Goal: Transaction & Acquisition: Purchase product/service

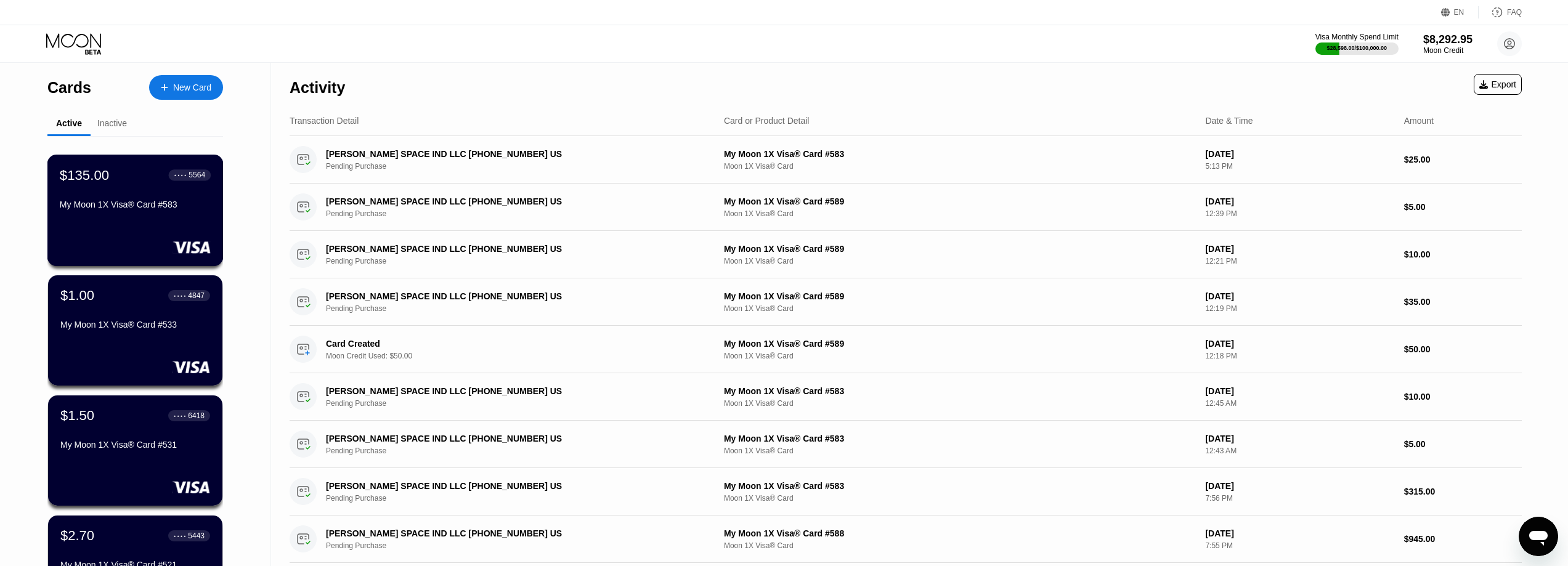
drag, startPoint x: 96, startPoint y: 227, endPoint x: 164, endPoint y: 65, distance: 175.7
click at [96, 227] on div "$135.00 ● ● ● ● 5564 My Moon 1X Visa® Card #583" at bounding box center [135, 210] width 176 height 111
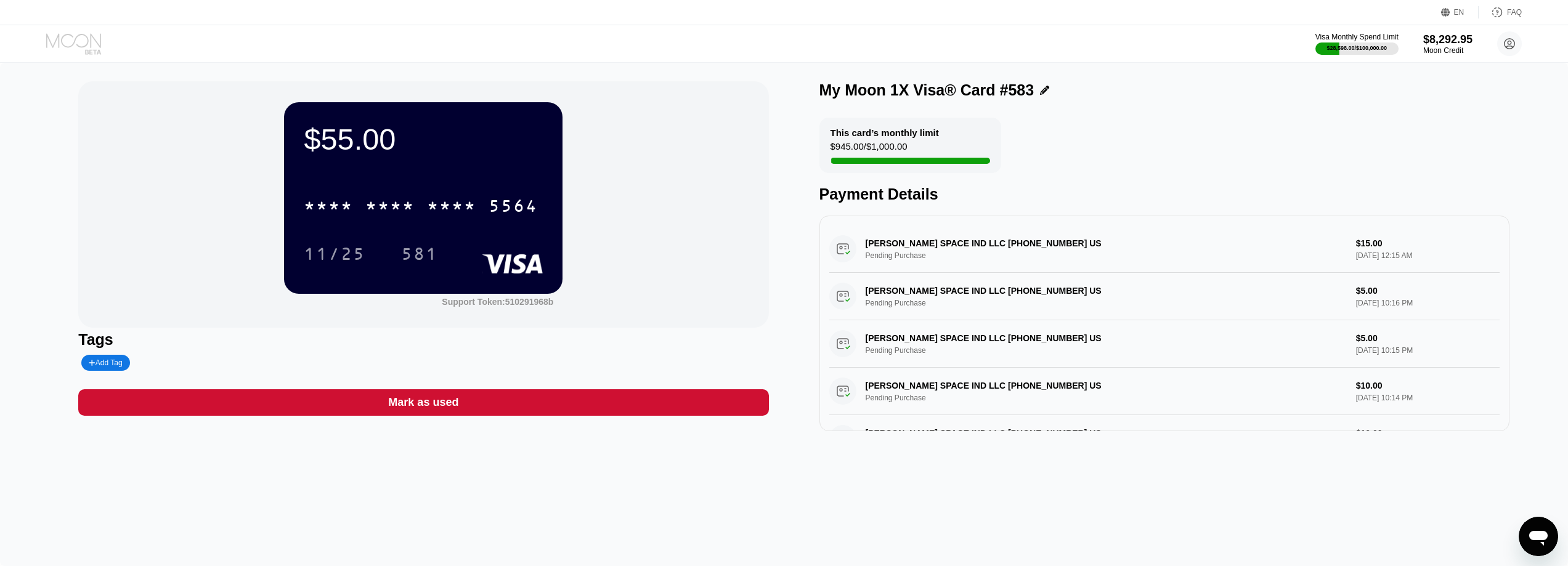
click at [60, 44] on icon at bounding box center [74, 43] width 57 height 21
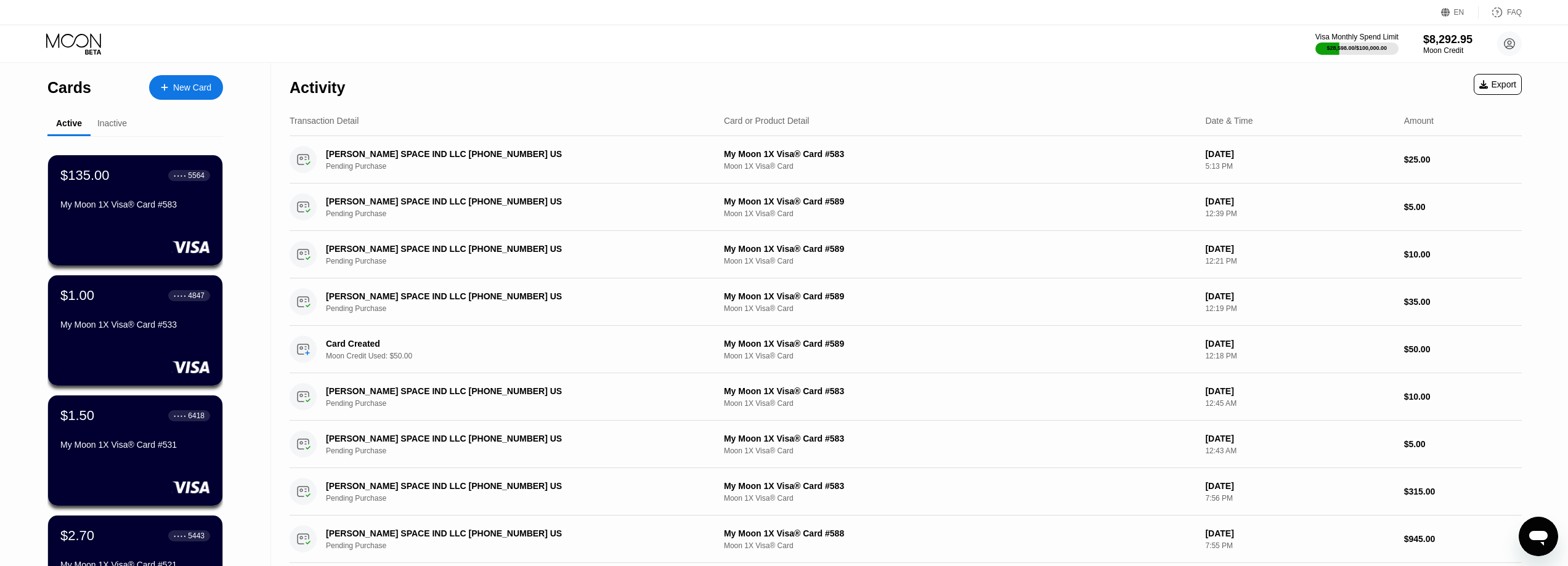
click at [222, 82] on div "New Card" at bounding box center [186, 87] width 74 height 25
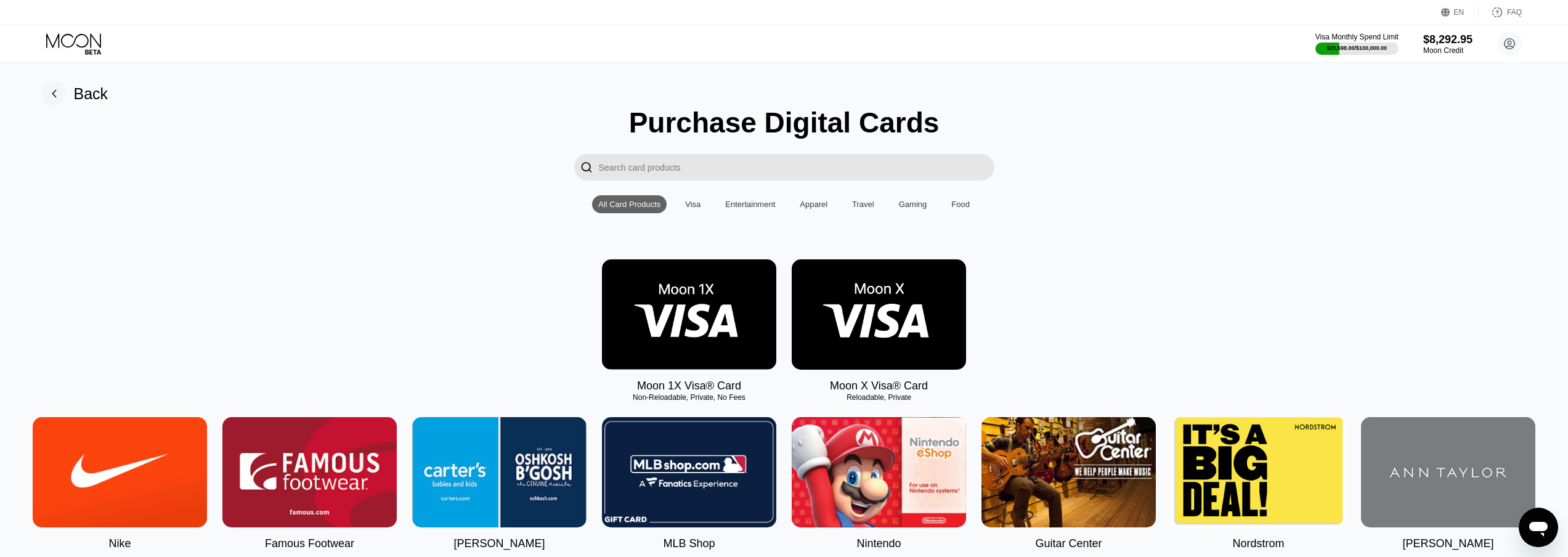
click at [691, 337] on img at bounding box center [689, 315] width 174 height 110
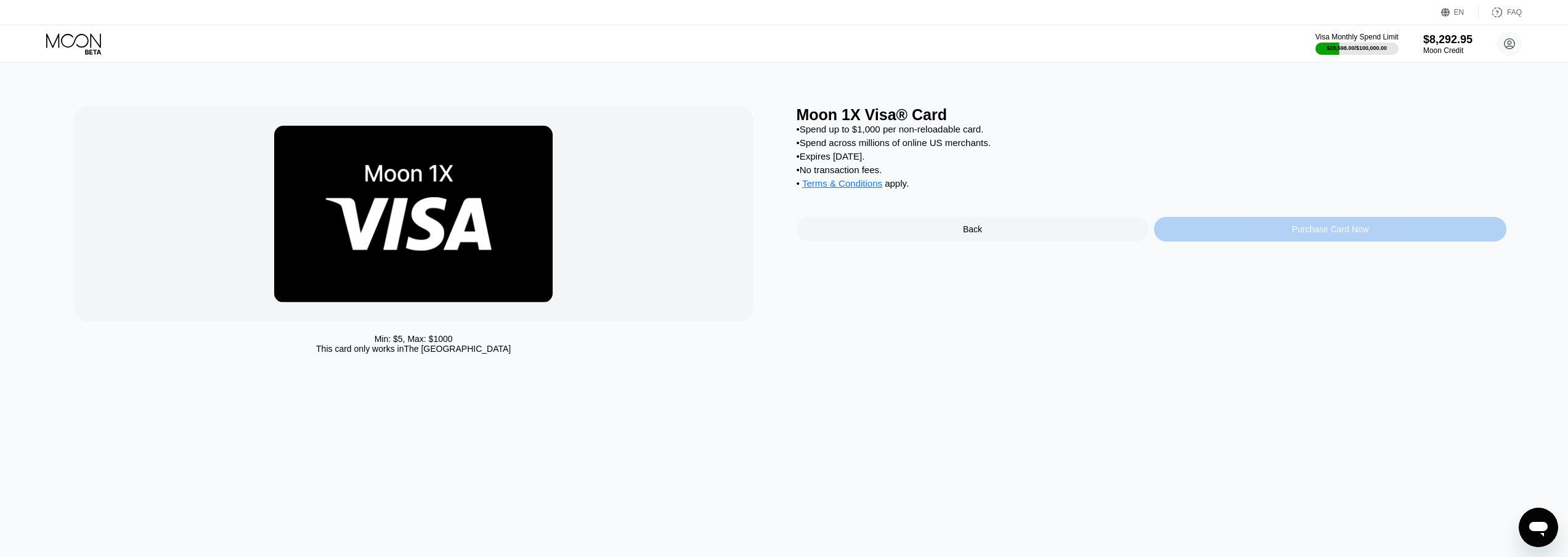
click at [1275, 242] on div "Purchase Card Now" at bounding box center [1330, 229] width 352 height 25
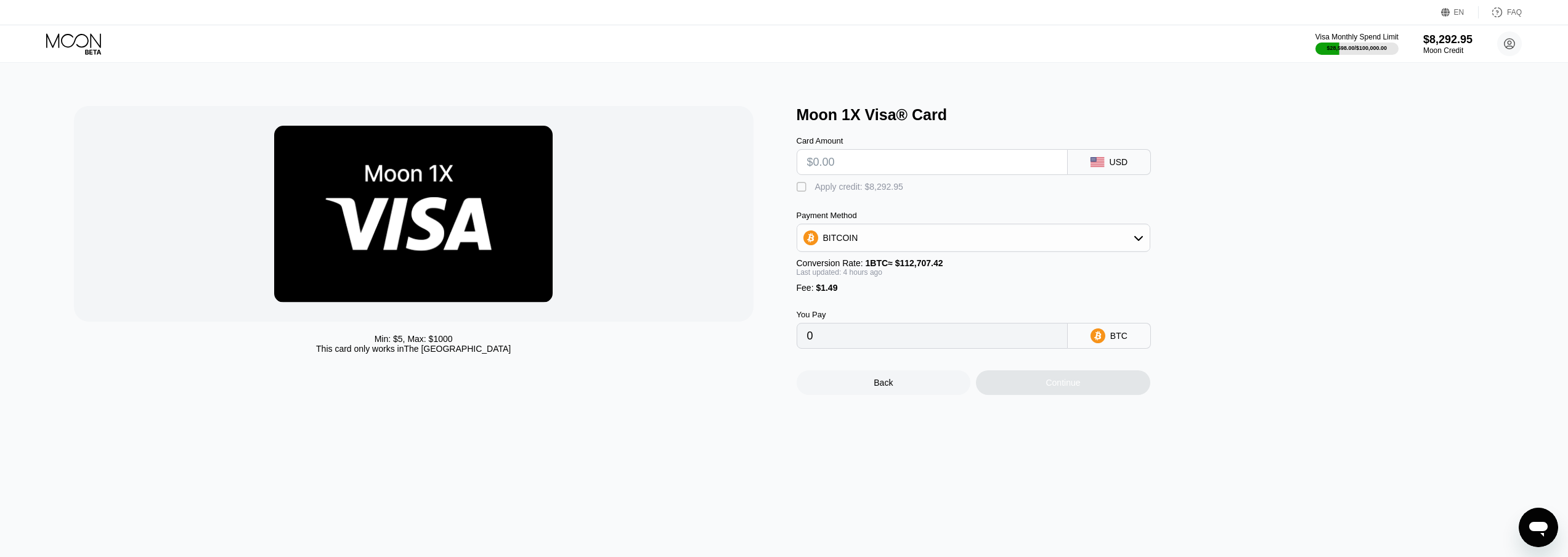
click at [865, 167] on input "text" at bounding box center [932, 162] width 250 height 25
type input "$1"
type input "0.00002213"
type input "$1000"
type input "0.00889769"
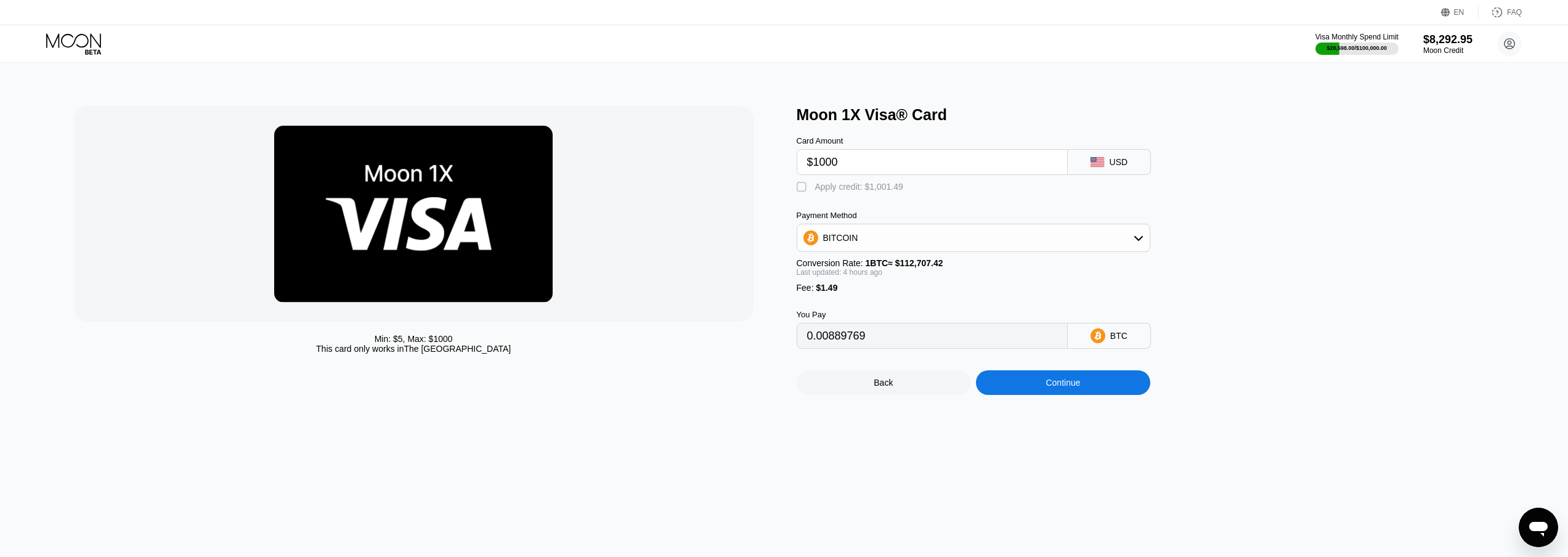
type input "$1000"
click at [836, 187] on div "Apply credit: $1,001.49" at bounding box center [859, 187] width 88 height 10
type input "0"
click at [1060, 395] on div "Continue" at bounding box center [1062, 383] width 174 height 25
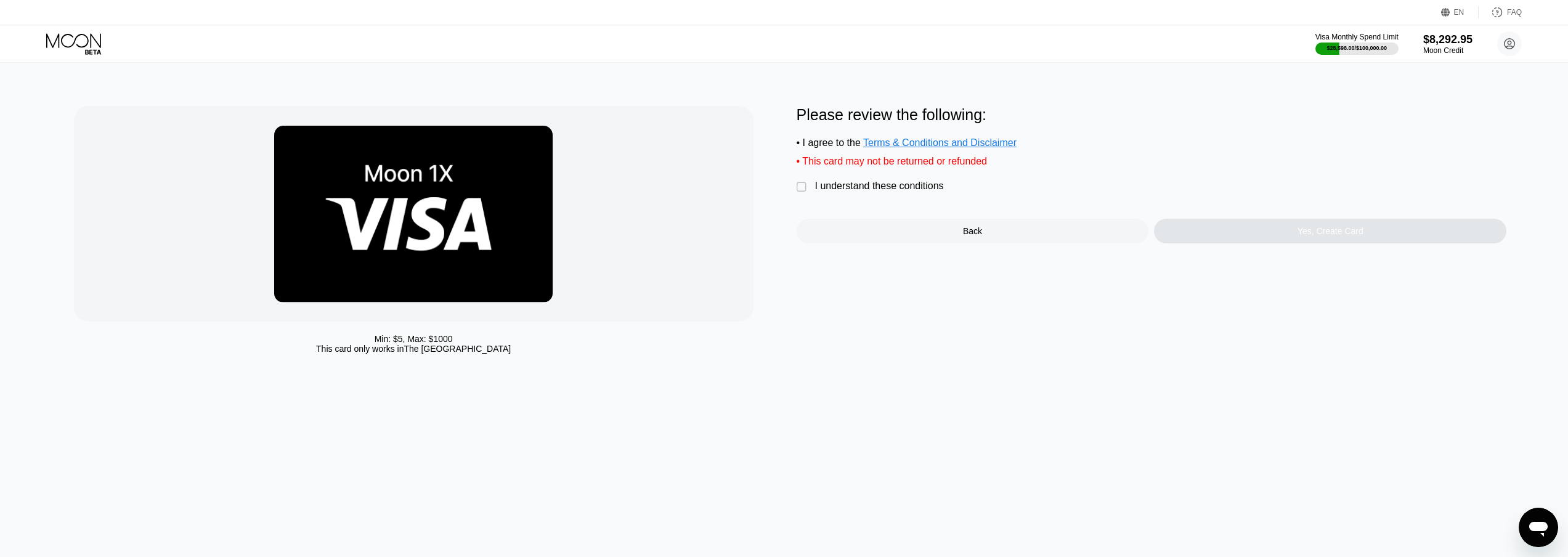
click at [801, 194] on div "" at bounding box center [802, 187] width 12 height 12
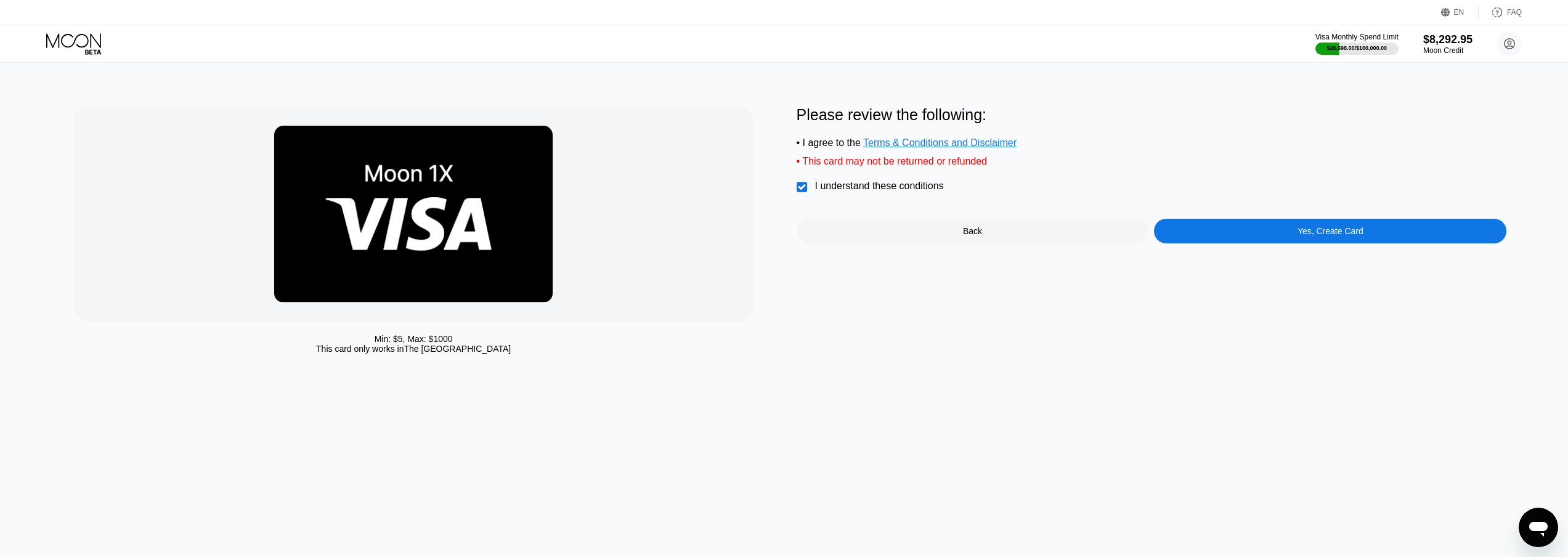
click at [1267, 240] on div "Yes, Create Card" at bounding box center [1330, 231] width 352 height 25
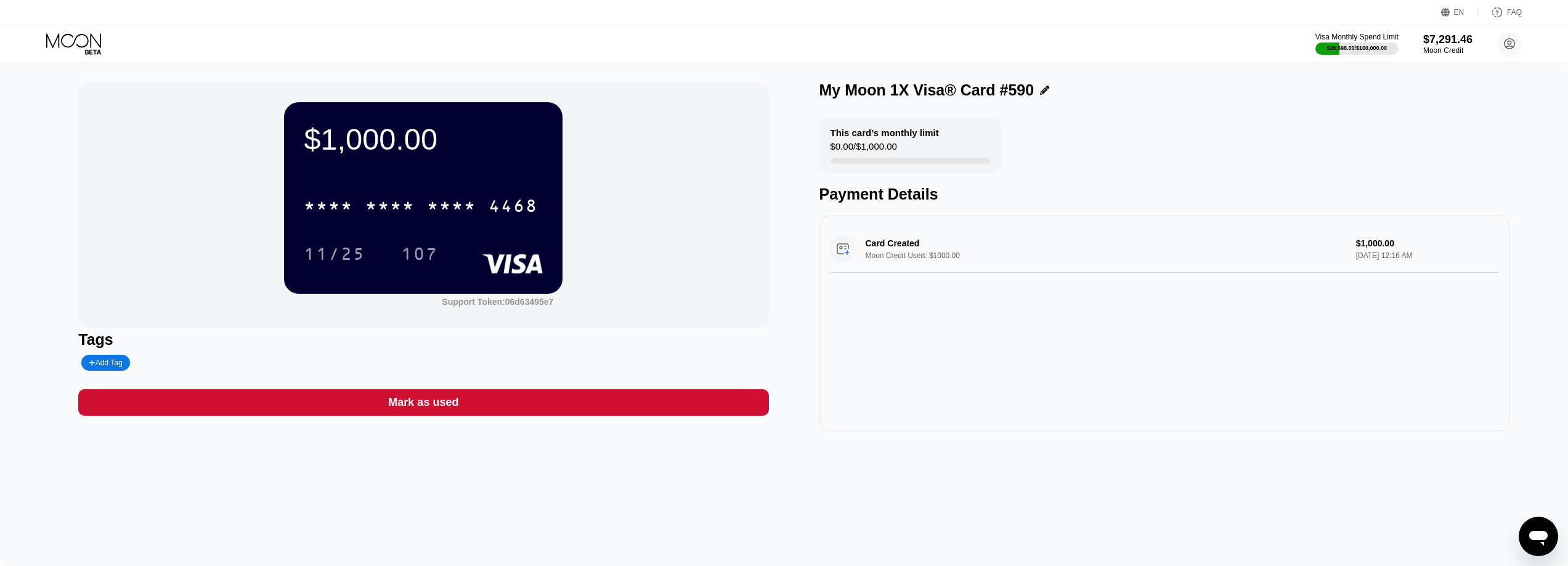
click at [402, 223] on div "* * * * * * * * * * * * 4468" at bounding box center [423, 202] width 239 height 42
click at [403, 217] on div "* * * *" at bounding box center [390, 207] width 49 height 19
